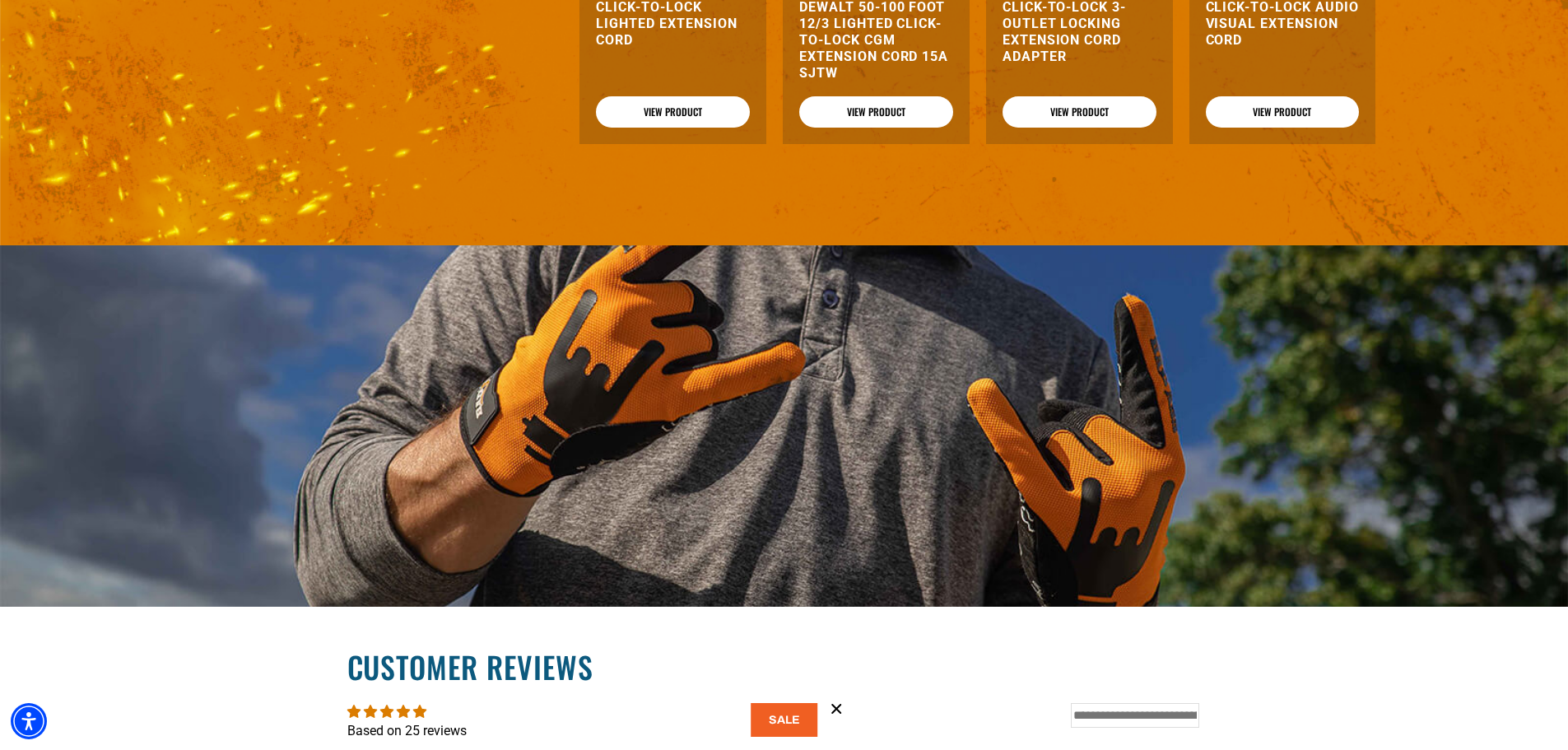
scroll to position [1976, 0]
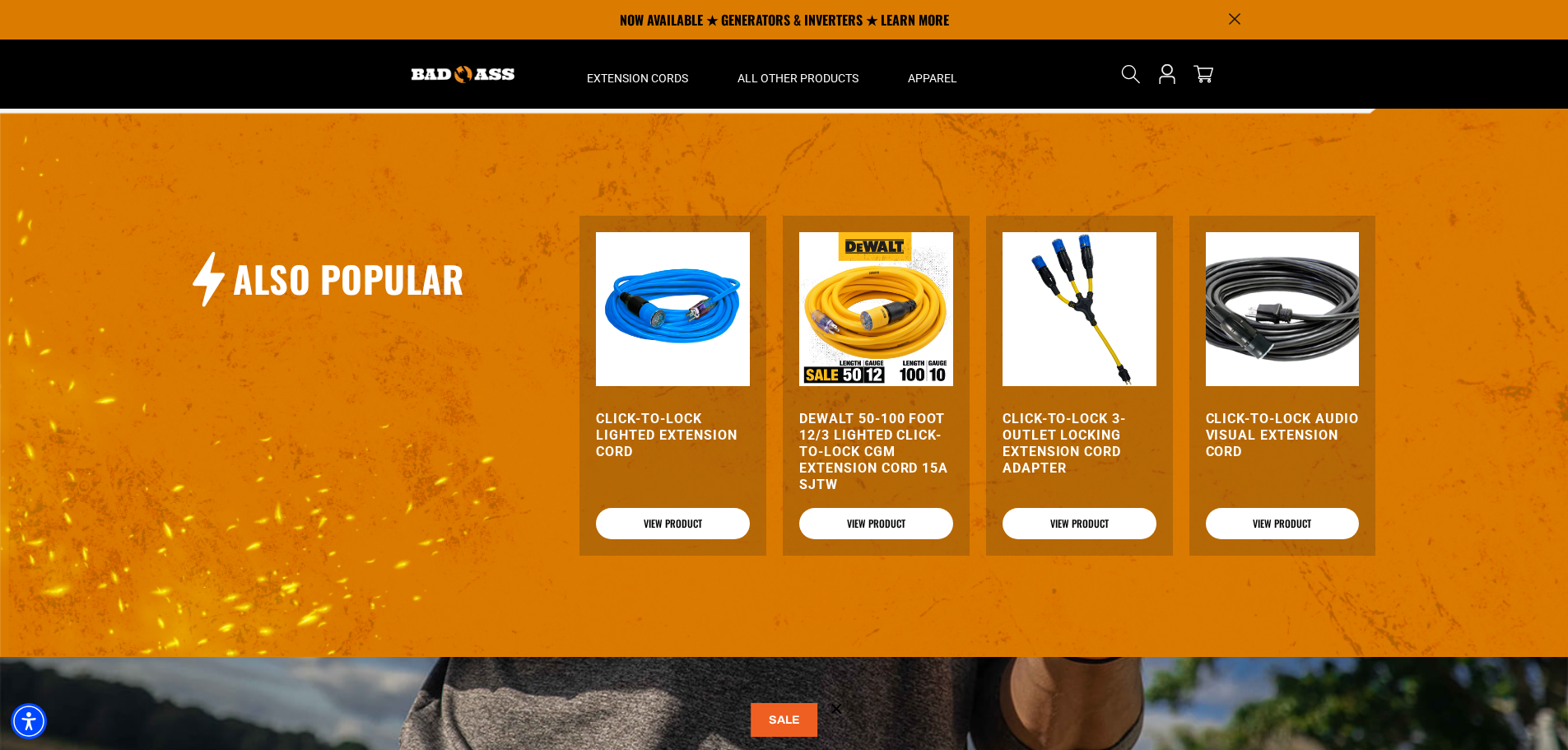
click at [665, 425] on h3 "Click-to-Lock Lighted Extension Cord" at bounding box center [672, 435] width 154 height 50
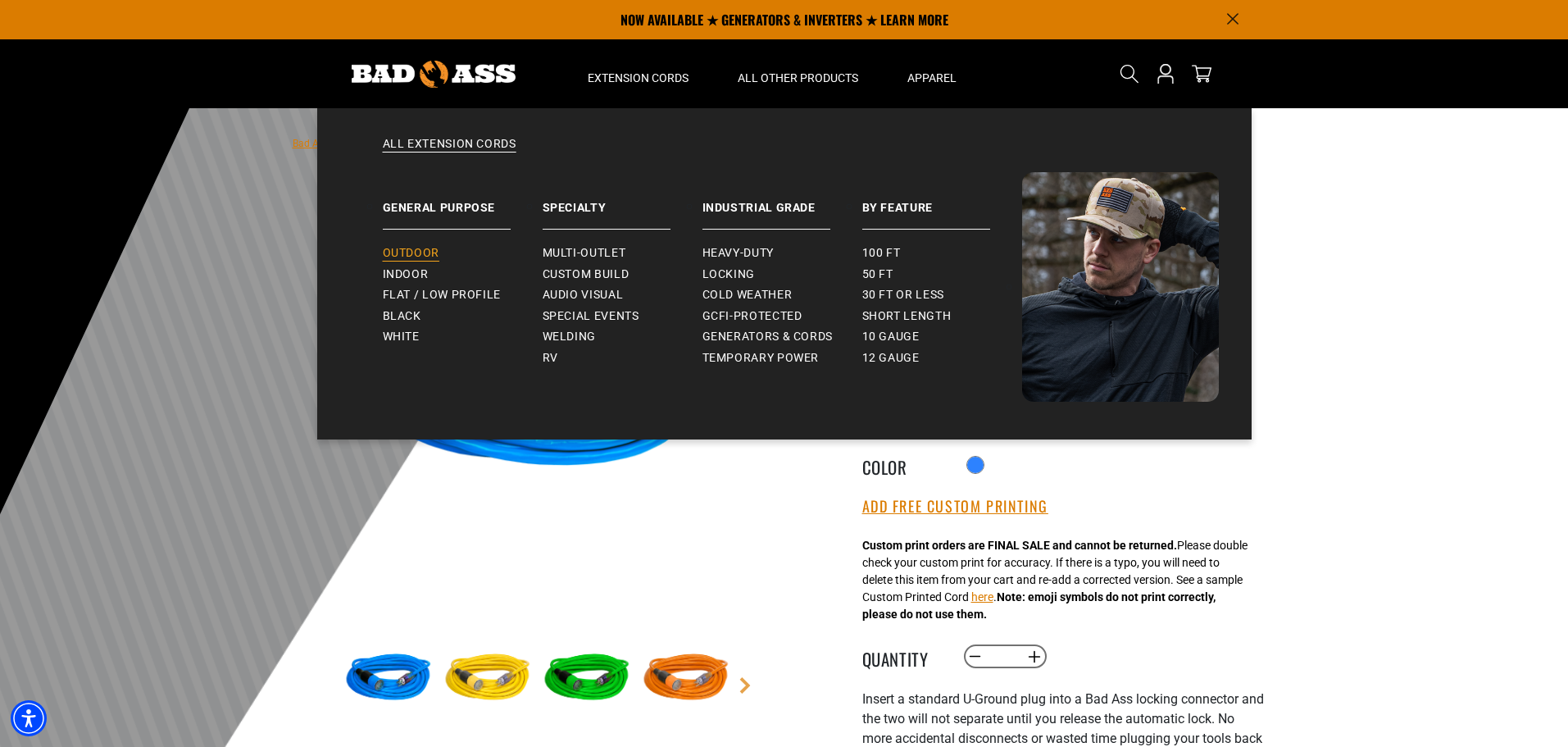
click at [398, 250] on span "Outdoor" at bounding box center [411, 253] width 56 height 15
